Goal: Task Accomplishment & Management: Manage account settings

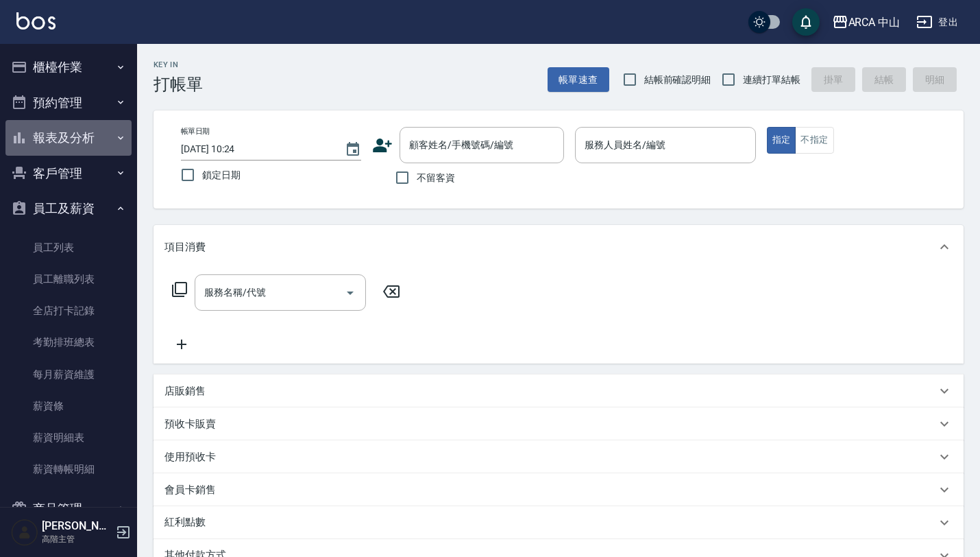
click at [89, 120] on button "報表及分析" at bounding box center [68, 138] width 126 height 36
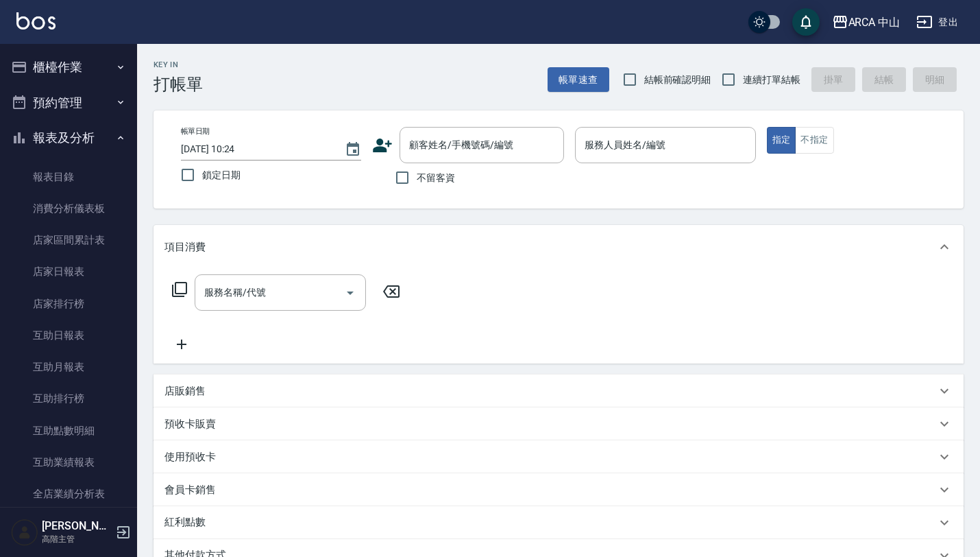
click at [99, 92] on button "預約管理" at bounding box center [68, 103] width 126 height 36
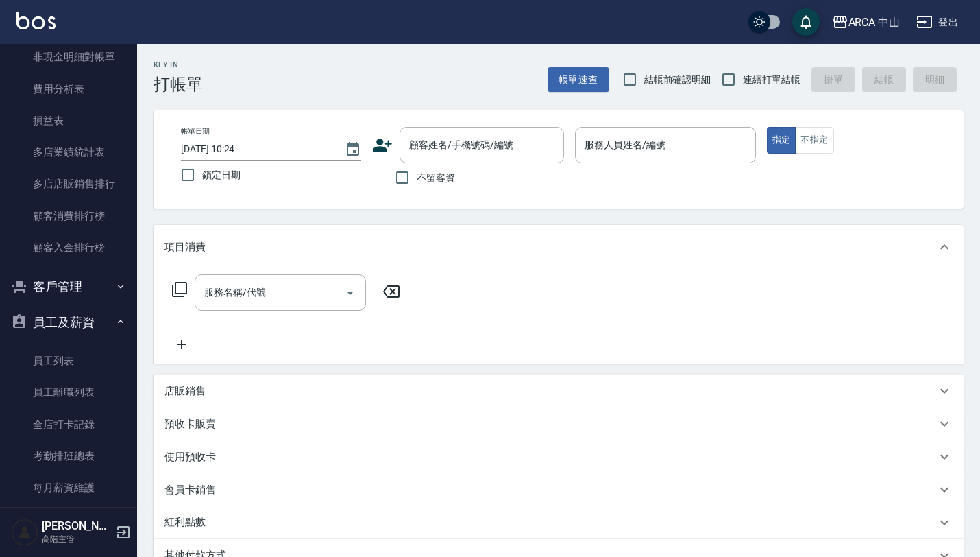
scroll to position [1358, 0]
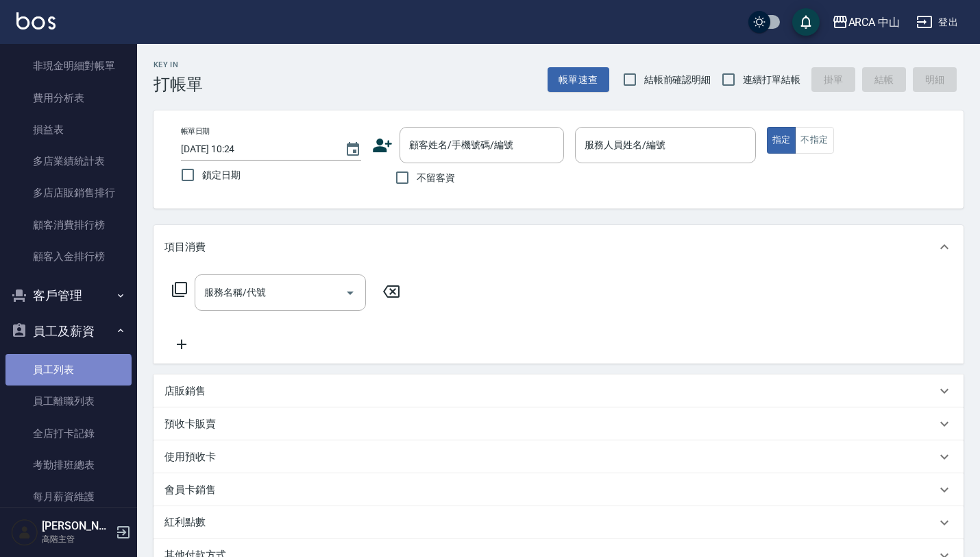
click at [67, 379] on link "員工列表" at bounding box center [68, 370] width 126 height 32
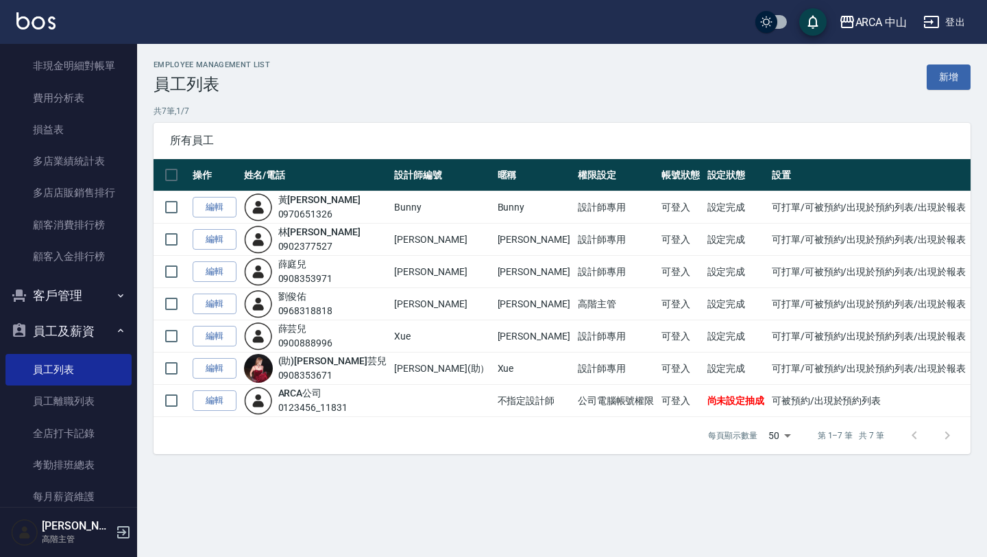
click at [494, 361] on td "Xue" at bounding box center [534, 368] width 80 height 32
drag, startPoint x: 436, startPoint y: 365, endPoint x: 470, endPoint y: 365, distance: 33.6
click at [470, 365] on tr "編輯 (助)薛 芸兒 0908353671 [PERSON_NAME](助） [PERSON_NAME] 設計師專用 可登入 設定完成 可打單/可被預約/出現…" at bounding box center [562, 368] width 817 height 32
click at [218, 362] on link "編輯" at bounding box center [215, 368] width 44 height 21
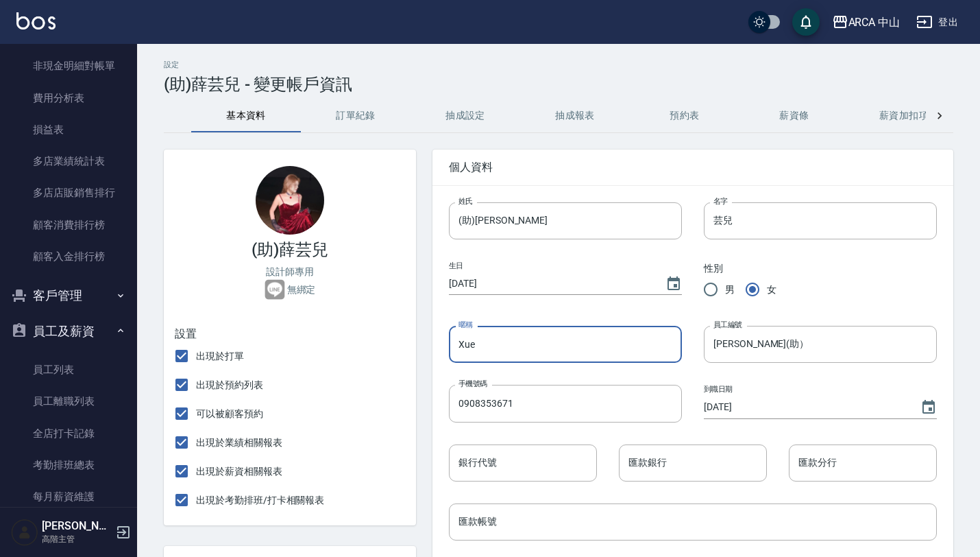
click at [459, 352] on input "Xue" at bounding box center [565, 344] width 233 height 37
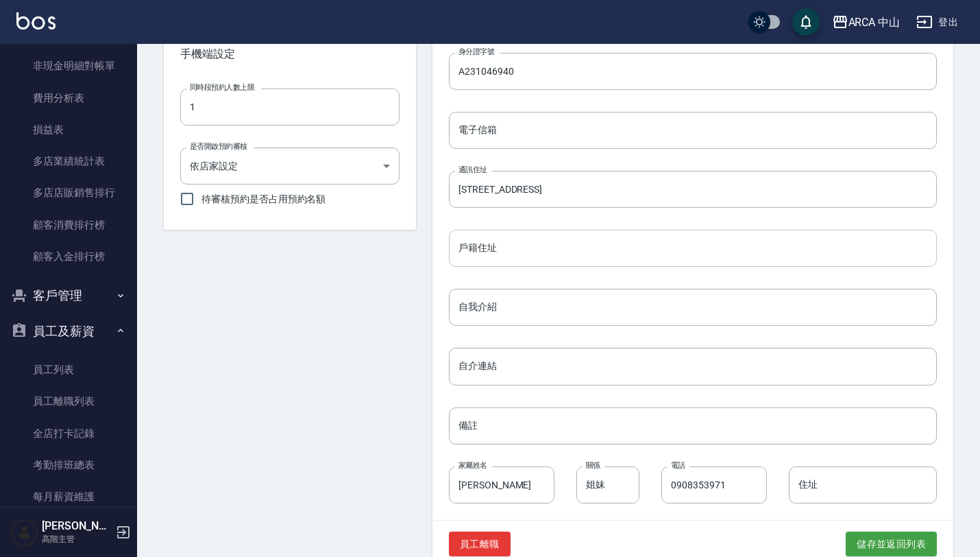
scroll to position [537, 0]
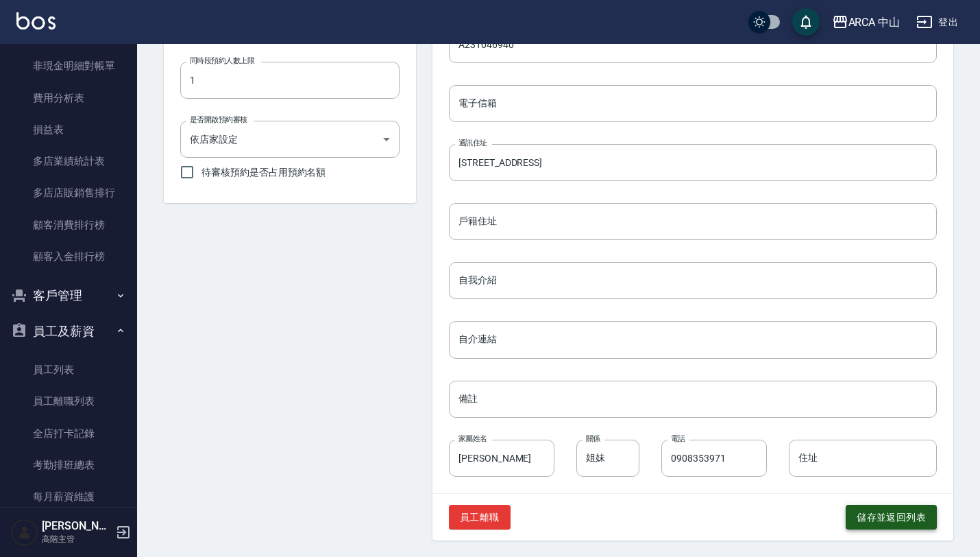
type input "助理[PERSON_NAME]"
click at [862, 518] on button "儲存並返回列表" at bounding box center [891, 517] width 91 height 25
